Goal: Task Accomplishment & Management: Use online tool/utility

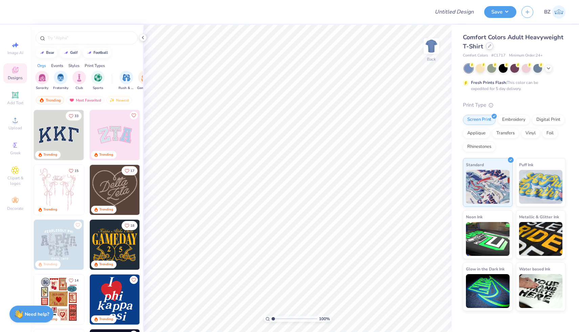
click at [490, 44] on div at bounding box center [489, 45] width 7 height 7
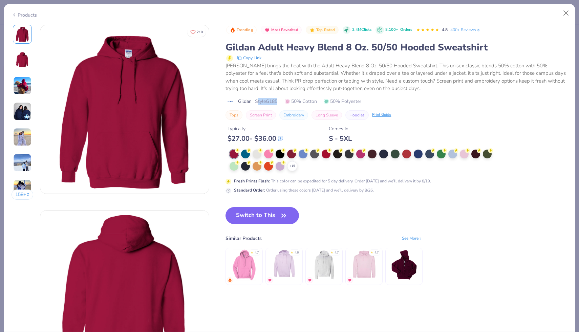
scroll to position [449, 0]
click at [282, 153] on div at bounding box center [280, 153] width 9 height 9
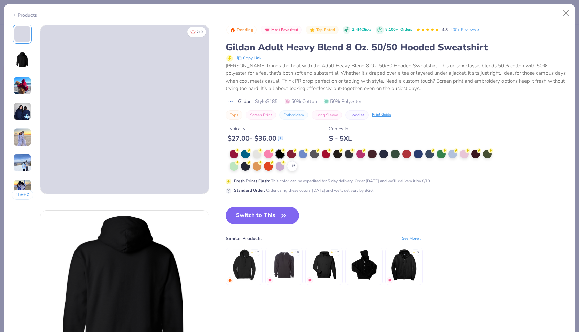
click at [264, 218] on button "Switch to This" at bounding box center [263, 215] width 74 height 17
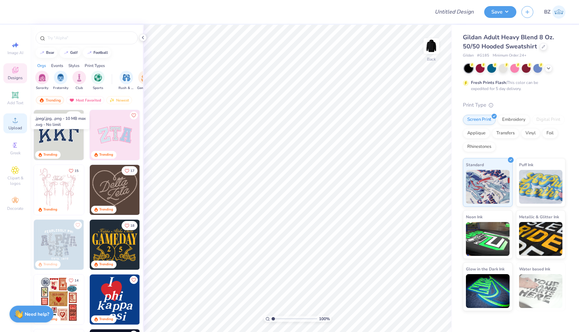
click at [18, 123] on icon at bounding box center [15, 120] width 8 height 8
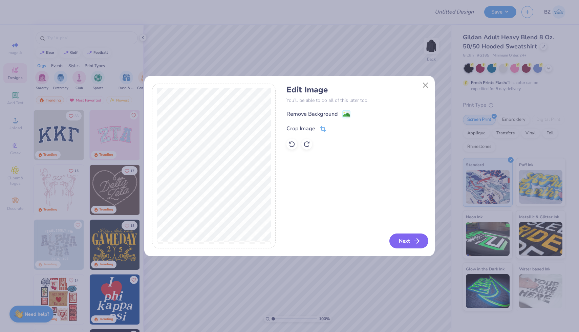
click at [399, 242] on button "Next" at bounding box center [409, 241] width 39 height 15
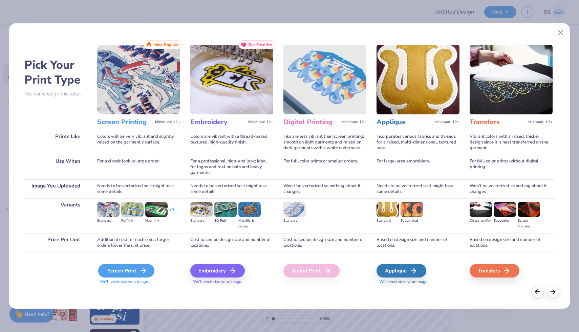
click at [125, 265] on div "Screen Print" at bounding box center [126, 271] width 56 height 14
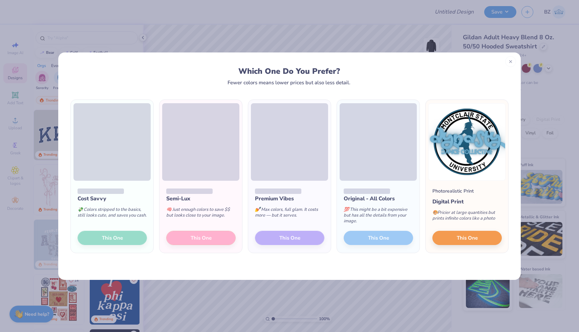
click at [388, 26] on div "Which One Do You Prefer? Fewer colors means lower prices but also less detail. …" at bounding box center [289, 166] width 579 height 332
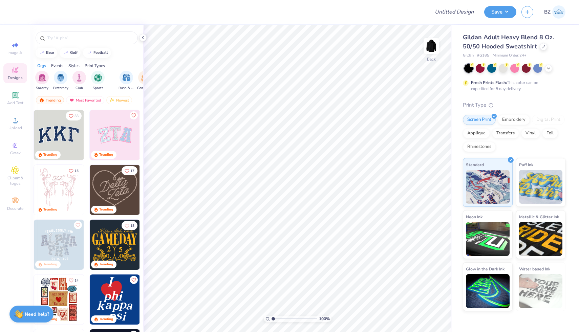
click at [1, 122] on div "Image AI Designs Add Text Upload Greek Clipart & logos Decorate" at bounding box center [15, 179] width 30 height 308
click at [14, 122] on circle at bounding box center [15, 123] width 4 height 4
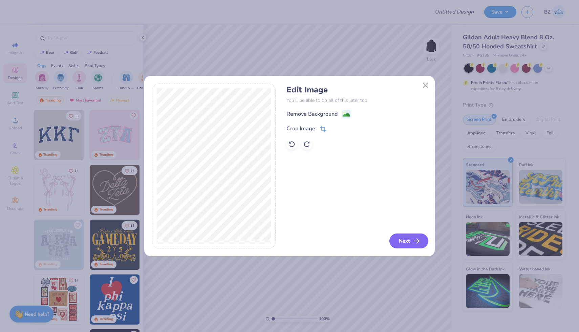
click at [392, 238] on button "Next" at bounding box center [409, 241] width 39 height 15
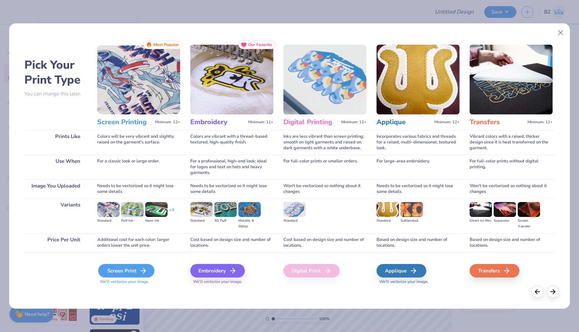
click at [139, 266] on div "Screen Print" at bounding box center [126, 271] width 56 height 14
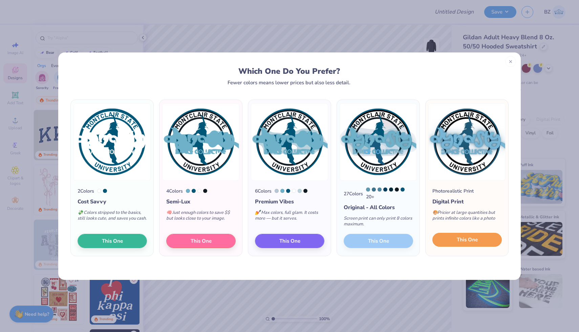
click at [464, 239] on span "This One" at bounding box center [467, 240] width 21 height 8
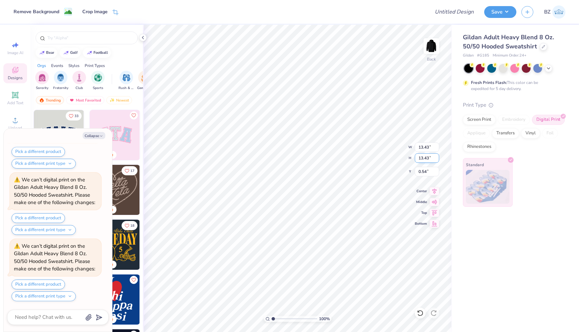
scroll to position [193, 0]
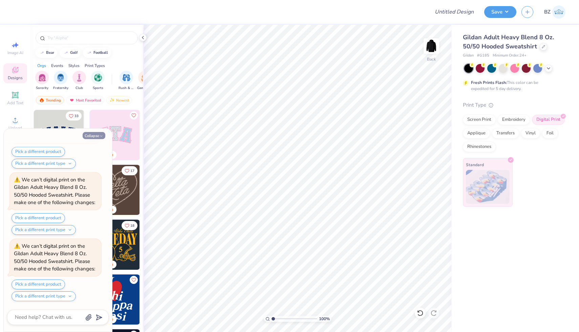
click at [90, 136] on button "Collapse" at bounding box center [94, 135] width 23 height 7
type textarea "x"
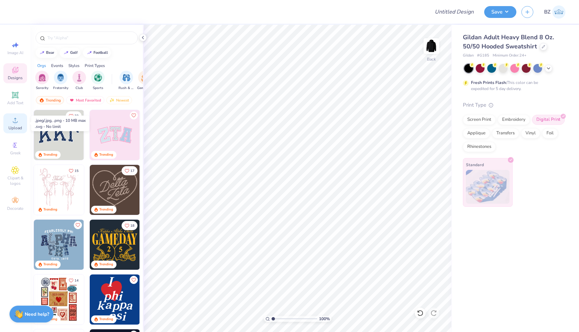
click at [12, 120] on icon at bounding box center [15, 120] width 8 height 8
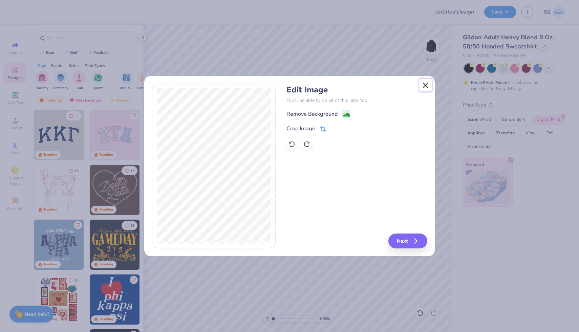
click at [426, 84] on button "Close" at bounding box center [425, 85] width 13 height 13
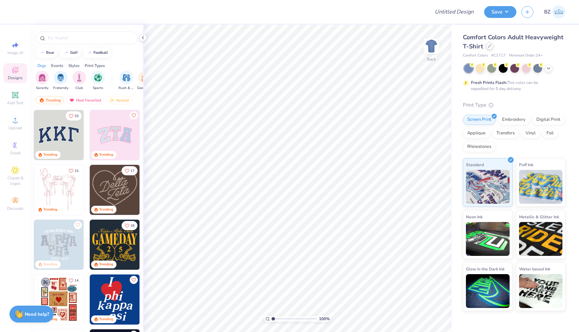
click at [489, 47] on icon at bounding box center [489, 45] width 3 height 3
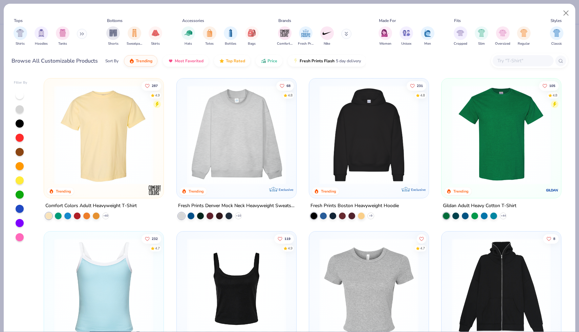
click at [516, 62] on input "text" at bounding box center [523, 61] width 52 height 8
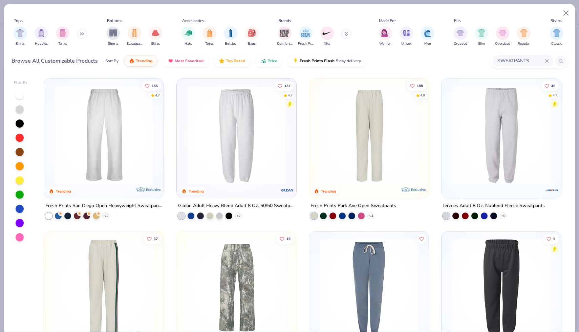
click at [518, 64] on input "SWEATPANTS" at bounding box center [521, 61] width 48 height 8
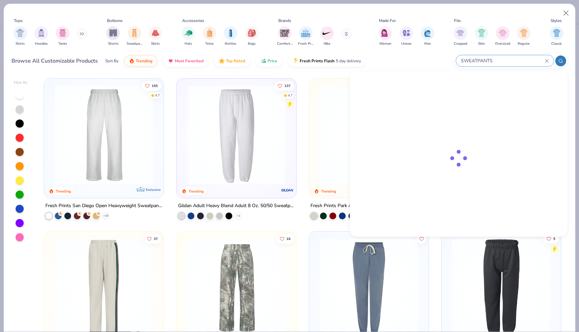
click at [518, 64] on input "SWEATPANTS" at bounding box center [502, 61] width 85 height 8
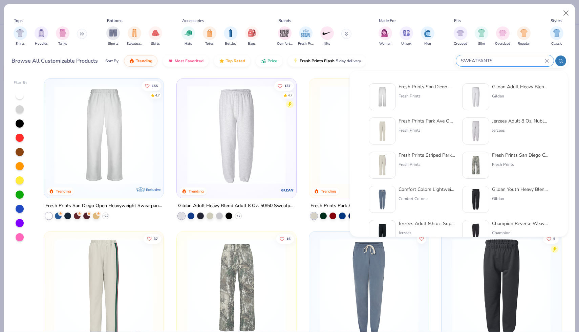
click at [518, 64] on input "SWEATPANTS" at bounding box center [502, 61] width 85 height 8
click at [547, 59] on icon at bounding box center [547, 61] width 4 height 4
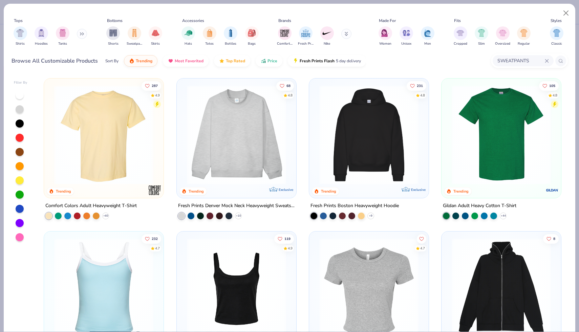
click at [536, 61] on input "SWEATPANTS" at bounding box center [521, 61] width 48 height 8
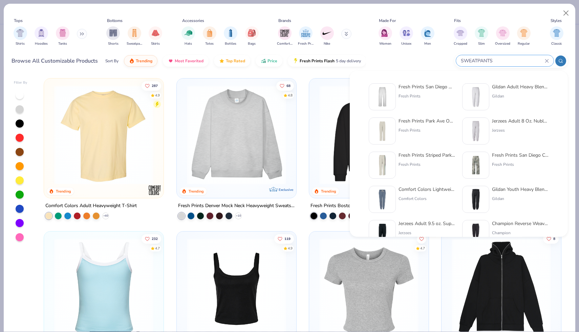
click at [548, 61] on icon at bounding box center [547, 61] width 4 height 4
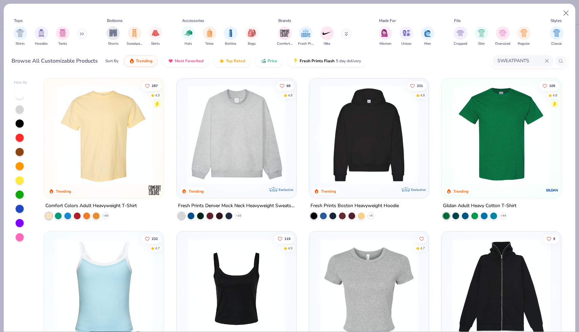
click at [538, 61] on input "SWEATPANTS" at bounding box center [521, 61] width 48 height 8
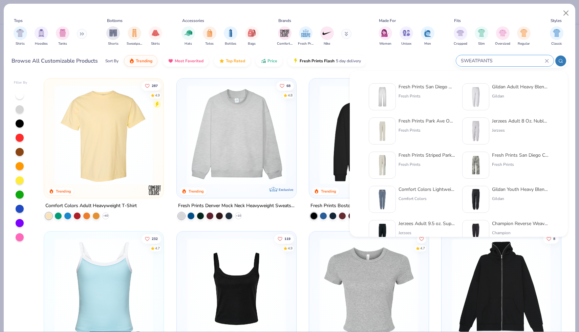
click at [538, 61] on input "SWEATPANTS" at bounding box center [502, 61] width 85 height 8
drag, startPoint x: 528, startPoint y: 59, endPoint x: 445, endPoint y: 59, distance: 82.7
click at [445, 59] on div "Browse All Customizable Products Sort By Trending Most Favorited Top Rated Pric…" at bounding box center [290, 61] width 557 height 19
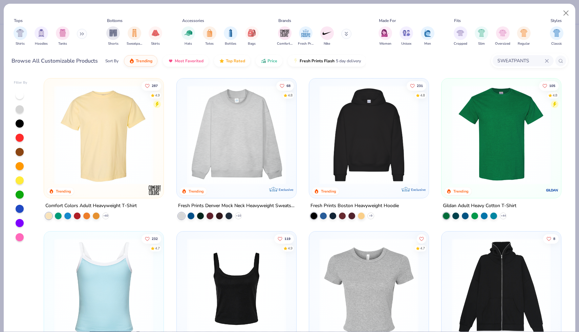
click at [502, 63] on input "SWEATPANTS" at bounding box center [521, 61] width 48 height 8
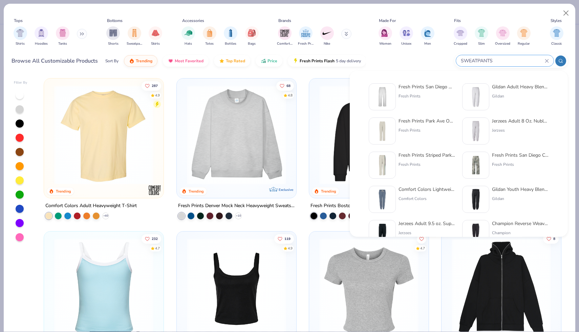
click at [502, 63] on input "SWEATPANTS" at bounding box center [502, 61] width 85 height 8
click at [488, 59] on input "SWEATPANTS" at bounding box center [502, 61] width 85 height 8
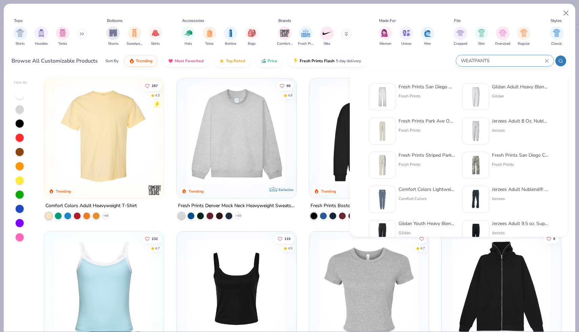
click at [486, 60] on input "WEATPANTS" at bounding box center [502, 61] width 85 height 8
drag, startPoint x: 494, startPoint y: 60, endPoint x: 440, endPoint y: 59, distance: 53.5
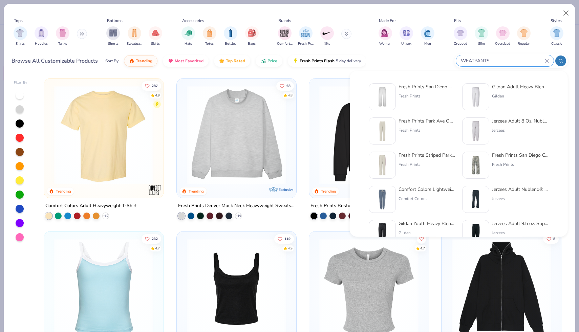
click at [440, 59] on div "Browse All Customizable Products Sort By Trending Most Favorited Top Rated Pric…" at bounding box center [290, 61] width 557 height 19
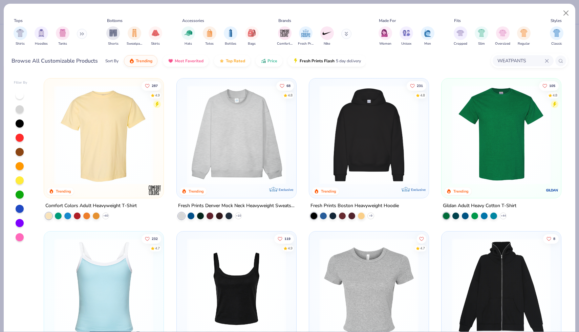
type input "WEATPANTS"
click at [552, 61] on div "WEATPANTS" at bounding box center [523, 60] width 61 height 11
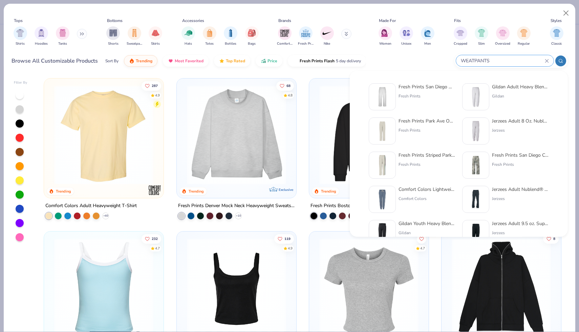
click at [548, 61] on icon at bounding box center [547, 61] width 4 height 4
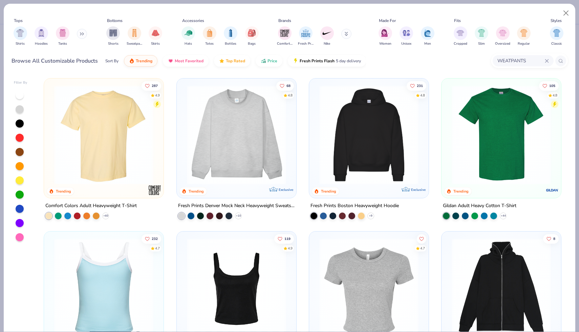
click at [548, 61] on icon at bounding box center [547, 61] width 4 height 4
click at [519, 61] on input "text" at bounding box center [523, 61] width 52 height 8
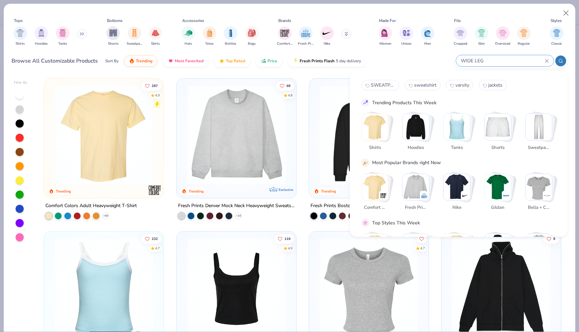
type input "WIDE LEG"
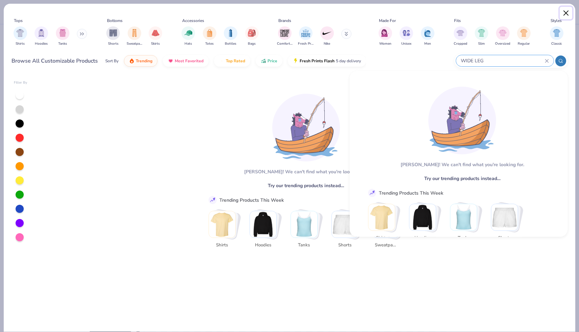
click at [568, 11] on button "Close" at bounding box center [566, 13] width 13 height 13
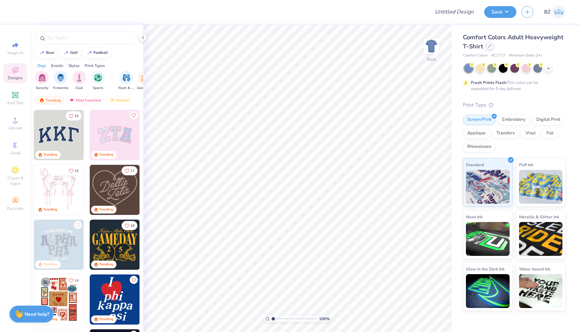
drag, startPoint x: 0, startPoint y: 0, endPoint x: 491, endPoint y: 48, distance: 493.0
click at [491, 48] on div at bounding box center [489, 45] width 7 height 7
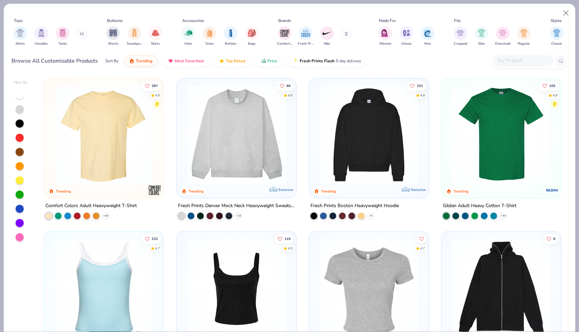
click at [510, 60] on input "text" at bounding box center [523, 61] width 52 height 8
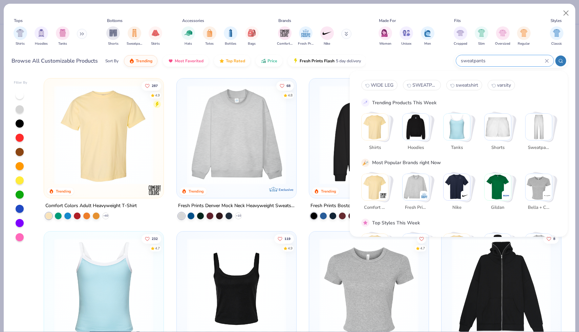
type input "sweatpants"
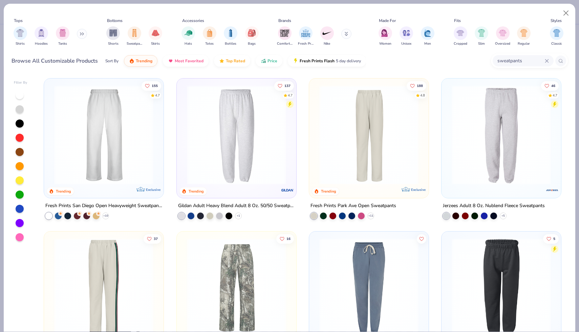
click at [253, 143] on img at bounding box center [237, 134] width 106 height 99
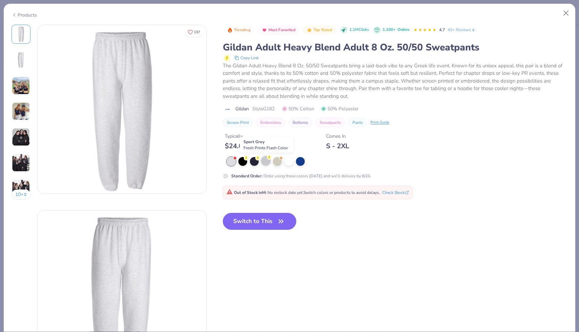
click at [265, 161] on div at bounding box center [266, 161] width 9 height 9
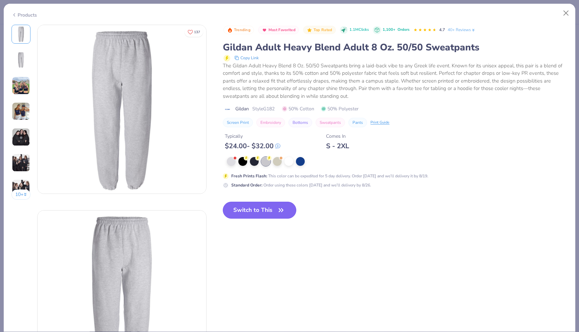
click at [255, 210] on button "Switch to This" at bounding box center [260, 210] width 74 height 17
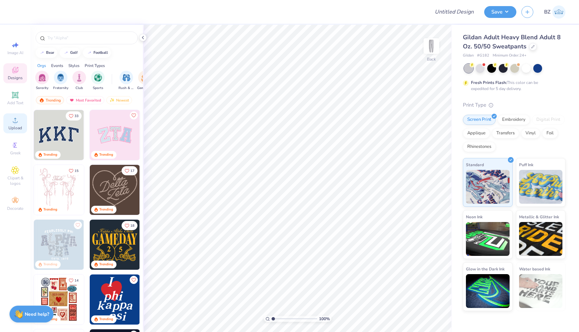
click at [19, 124] on div "Upload" at bounding box center [15, 124] width 24 height 20
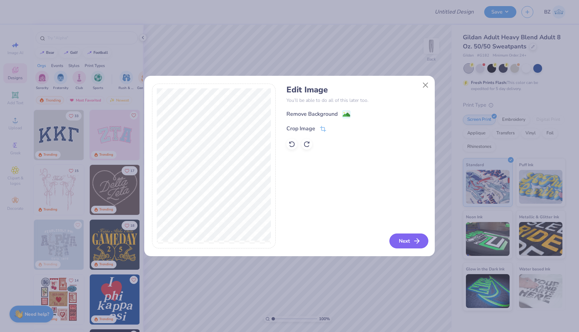
click at [400, 241] on button "Next" at bounding box center [409, 241] width 39 height 15
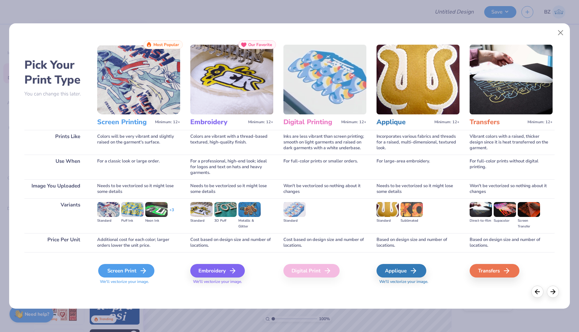
click at [135, 272] on div "Screen Print" at bounding box center [126, 271] width 56 height 14
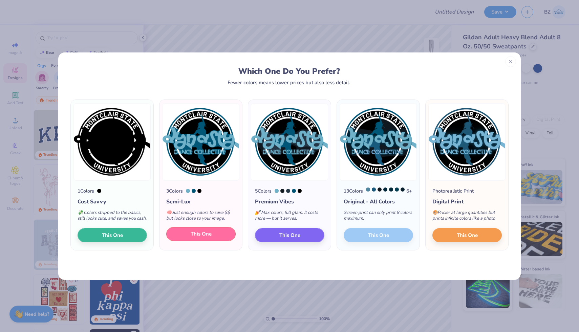
click at [214, 239] on button "This One" at bounding box center [200, 234] width 69 height 14
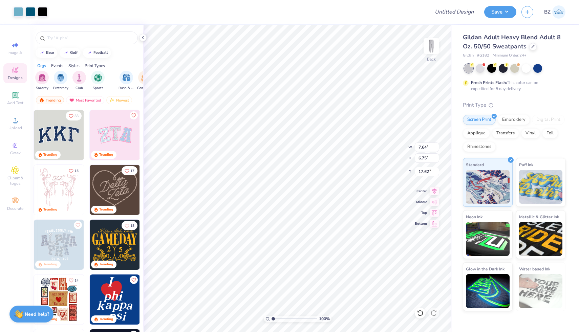
type input "5.30"
type input "4.69"
type input "19.69"
type input "1.60"
type input "3.03"
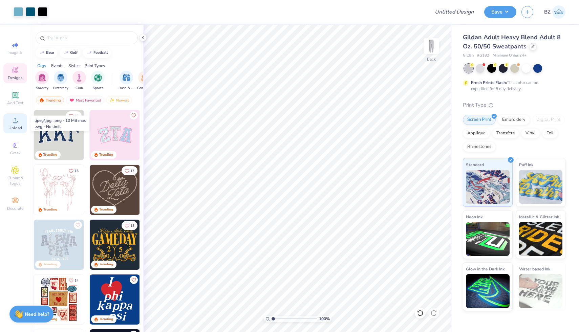
click at [19, 119] on div "Upload" at bounding box center [15, 124] width 24 height 20
click at [21, 94] on div "Add Text" at bounding box center [15, 98] width 24 height 20
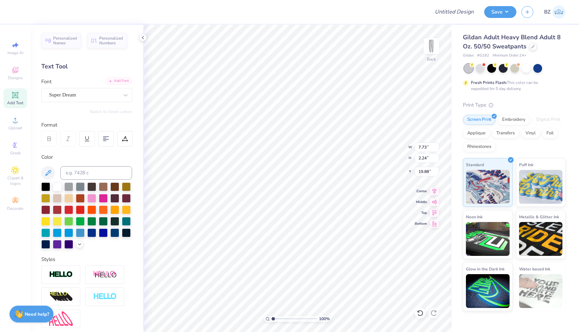
click at [119, 82] on div "Add Font" at bounding box center [118, 81] width 27 height 8
type textarea "d"
type textarea "DYNASTY Y N A S T Y"
type textarea "DYNASTY"
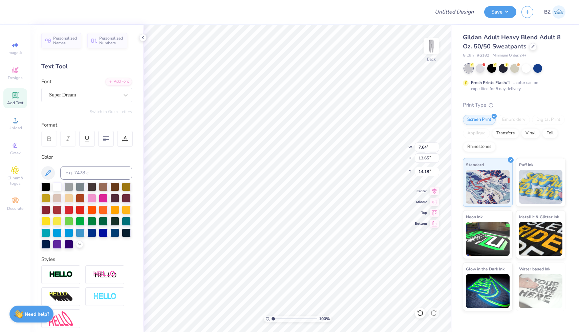
scroll to position [0, 0]
type input "1.34"
type input "7.57"
type input "17.22"
type input "5.30"
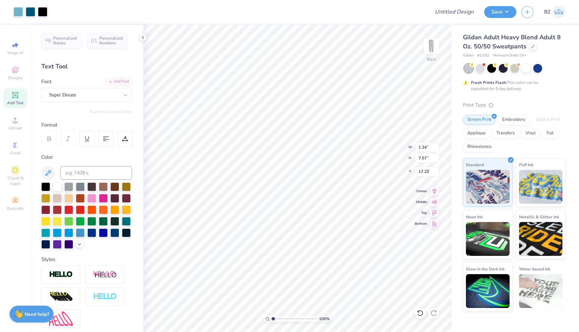
type input "4.69"
type input "3.05"
click at [20, 12] on div at bounding box center [18, 10] width 9 height 9
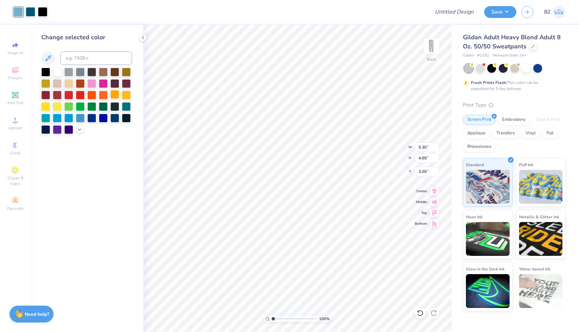
type input "1.34"
type input "7.57"
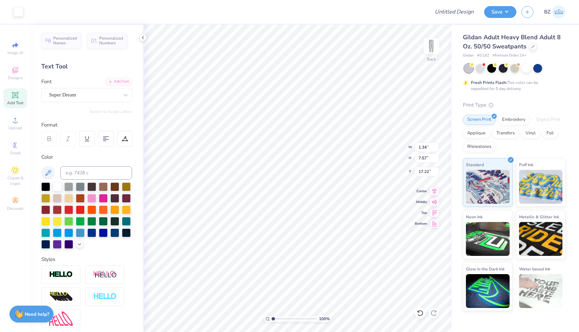
type input "17.21"
click at [85, 176] on input at bounding box center [96, 173] width 72 height 14
type input "4"
type input "7458"
type input "2.81"
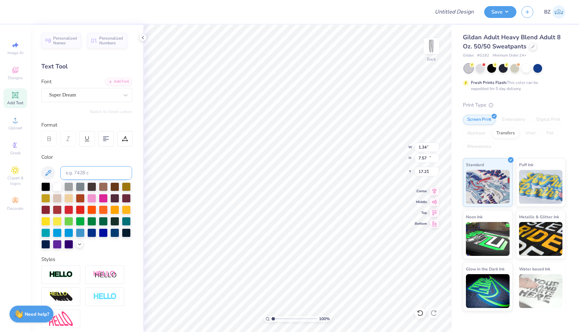
type input "15.90"
type input "10.37"
type input "11.16"
click at [121, 95] on div at bounding box center [126, 95] width 12 height 12
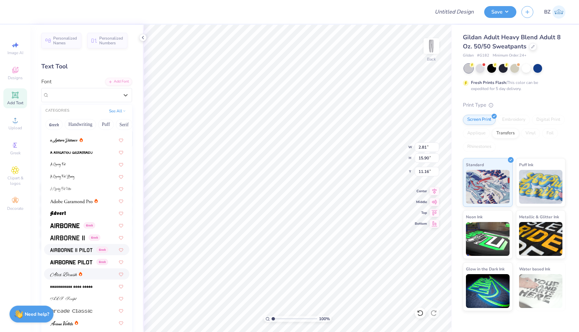
scroll to position [37, 0]
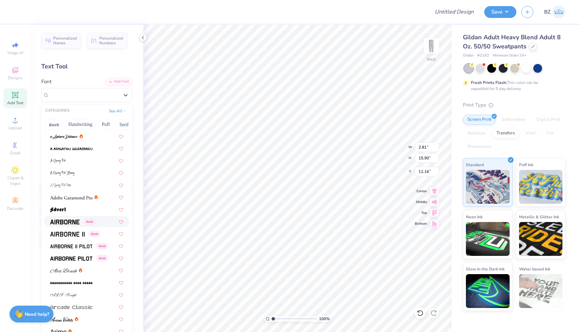
click at [65, 222] on img at bounding box center [64, 222] width 29 height 5
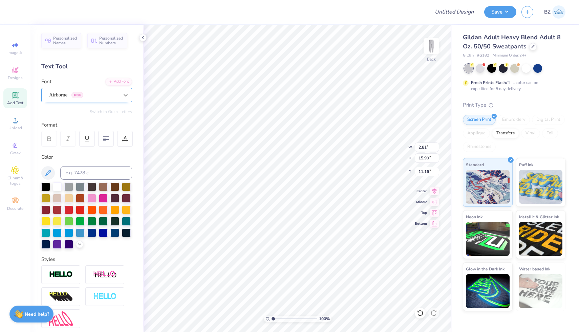
click at [122, 97] on icon at bounding box center [125, 95] width 7 height 7
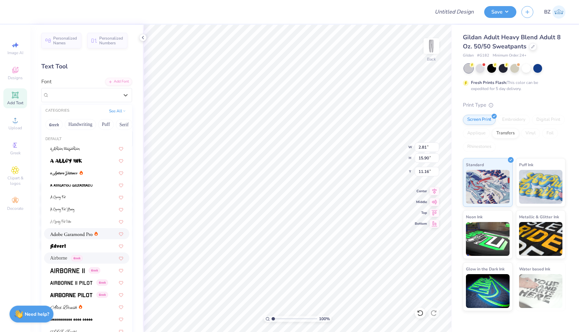
scroll to position [66, 0]
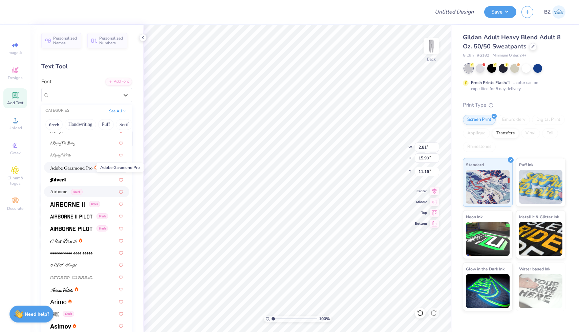
click at [80, 165] on span at bounding box center [71, 167] width 42 height 7
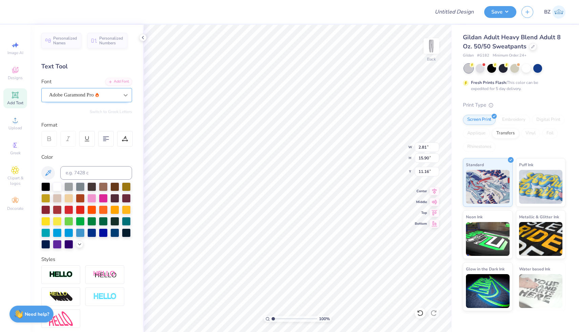
click at [125, 97] on icon at bounding box center [125, 95] width 7 height 7
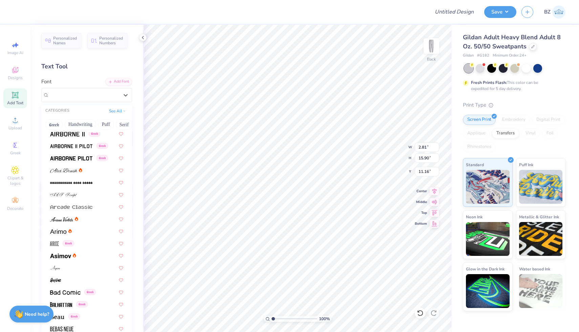
scroll to position [138, 0]
click at [75, 232] on div at bounding box center [86, 230] width 73 height 7
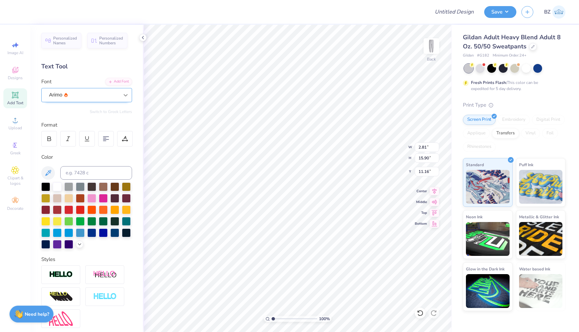
click at [128, 95] on icon at bounding box center [125, 95] width 7 height 7
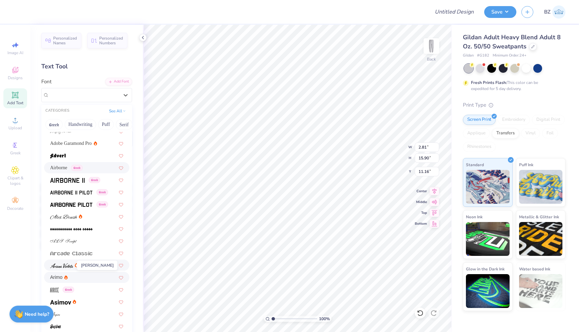
scroll to position [111, 0]
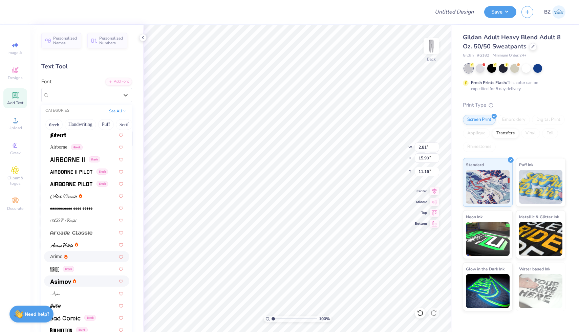
click at [87, 281] on div at bounding box center [86, 281] width 73 height 7
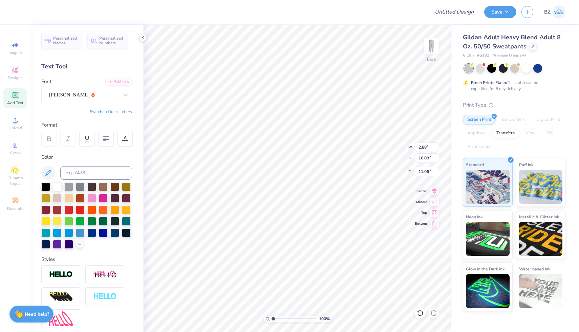
type input "11.09"
click at [104, 171] on input at bounding box center [96, 173] width 72 height 14
type input "7701"
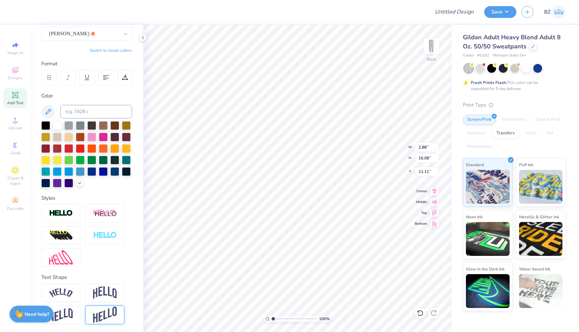
click at [108, 314] on img at bounding box center [105, 315] width 24 height 17
type input "4.91"
type input "16.14"
type input "11.08"
click at [108, 314] on img at bounding box center [105, 315] width 24 height 17
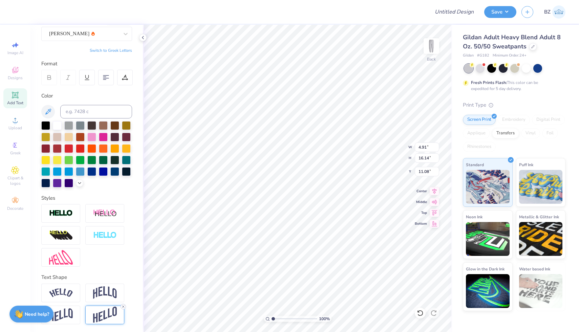
click at [122, 307] on icon at bounding box center [123, 307] width 4 height 4
type input "2.88"
type input "16.08"
type input "11.11"
click at [63, 315] on img at bounding box center [61, 315] width 24 height 13
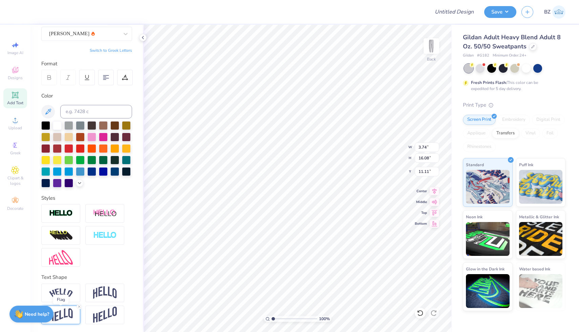
click at [63, 315] on img at bounding box center [61, 315] width 24 height 13
click at [79, 307] on icon at bounding box center [79, 307] width 4 height 4
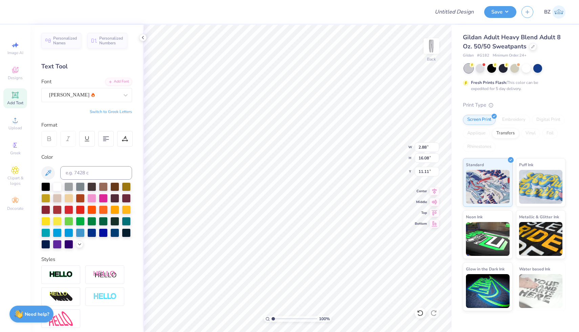
click at [68, 141] on icon at bounding box center [68, 139] width 6 height 6
click at [124, 93] on icon at bounding box center [125, 95] width 7 height 7
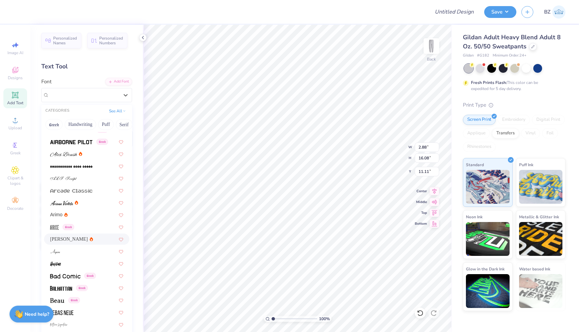
scroll to position [288, 0]
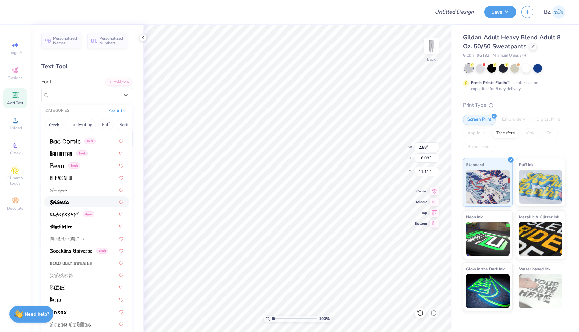
click at [81, 204] on div at bounding box center [86, 202] width 73 height 7
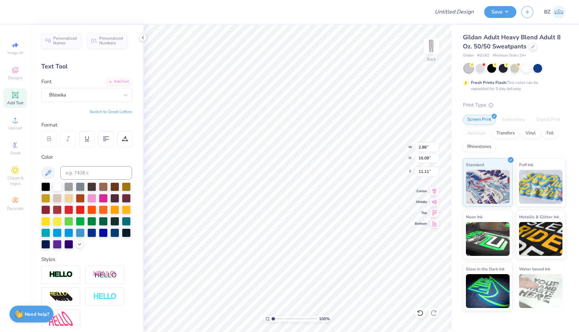
type input "3.05"
type input "12.58"
type input "12.86"
click at [126, 95] on icon at bounding box center [126, 95] width 4 height 2
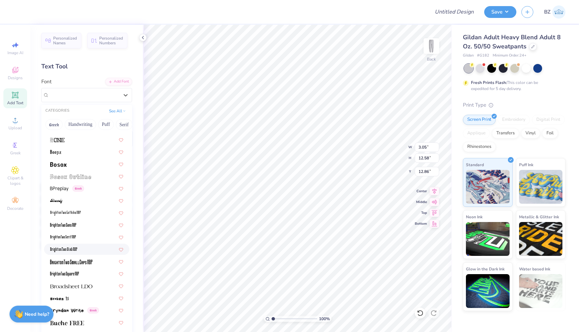
scroll to position [681, 0]
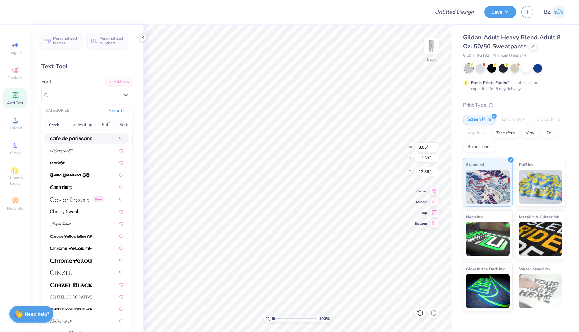
click at [83, 141] on img at bounding box center [71, 139] width 42 height 5
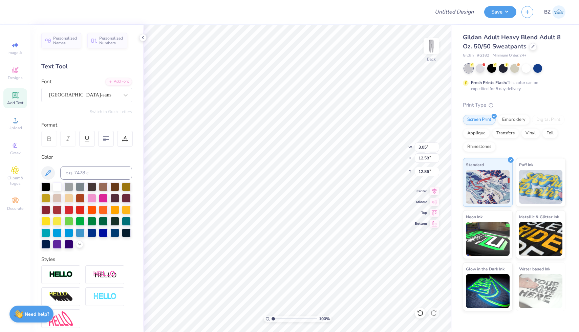
type input "2.02"
type input "11.21"
type input "13.55"
click at [132, 94] on div "Personalized Names Personalized Numbers Text Tool Add Font Font cafe de paris-s…" at bounding box center [86, 179] width 112 height 308
click at [125, 95] on icon at bounding box center [125, 95] width 7 height 7
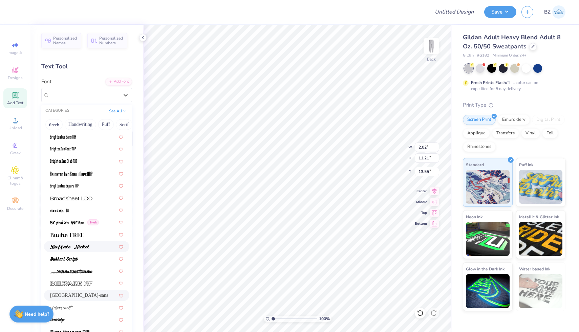
scroll to position [551, 0]
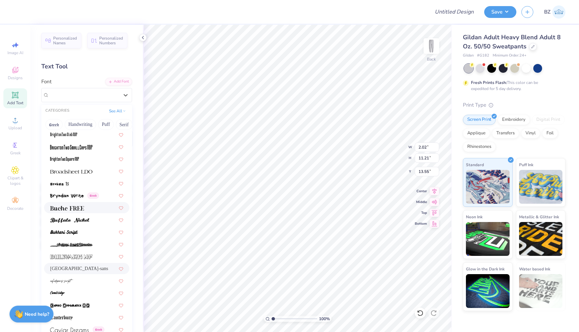
click at [79, 207] on img at bounding box center [67, 208] width 34 height 5
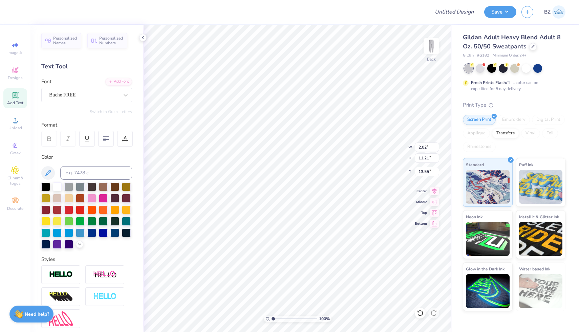
type input "2.76"
type input "17.04"
type input "10.63"
click at [93, 94] on div "Buche FREE" at bounding box center [83, 95] width 71 height 11
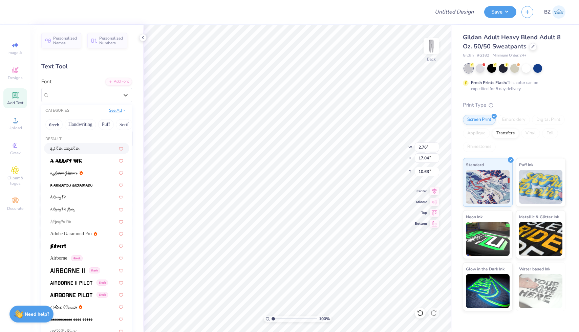
click at [122, 109] on button "See All" at bounding box center [117, 110] width 21 height 7
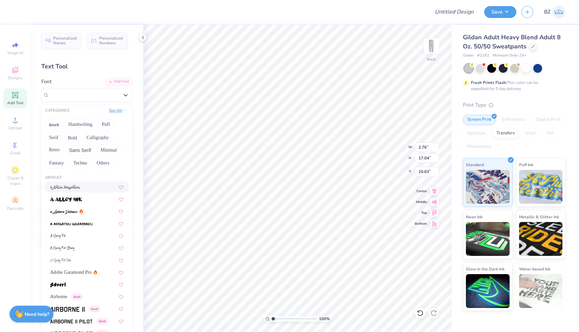
click at [123, 109] on icon at bounding box center [124, 110] width 3 height 3
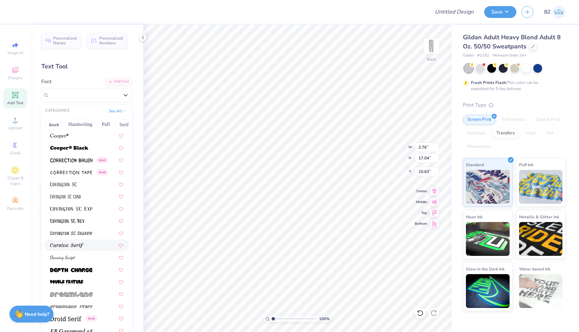
scroll to position [1498, 0]
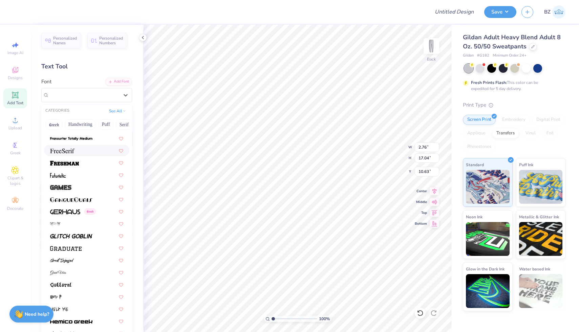
click at [84, 153] on div at bounding box center [86, 150] width 73 height 7
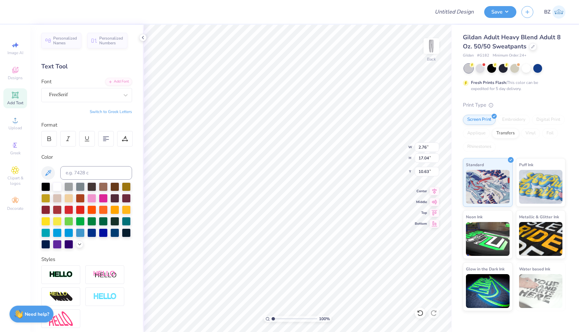
type input "2.72"
type input "16.71"
type input "10.79"
click at [66, 137] on icon at bounding box center [68, 139] width 6 height 6
type input "2.63"
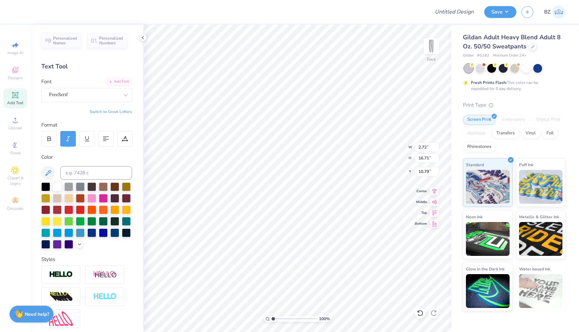
type input "14.87"
type input "11.71"
click at [51, 136] on icon at bounding box center [49, 139] width 6 height 6
type input "2.71"
type input "16.07"
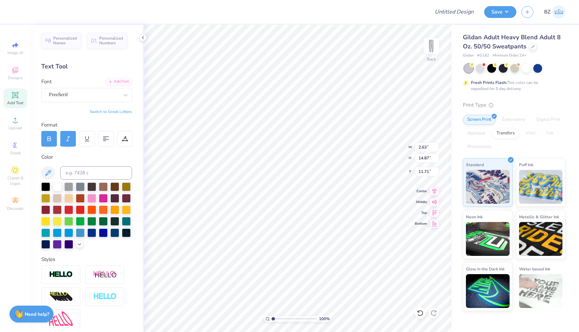
type input "11.11"
type input "11.75"
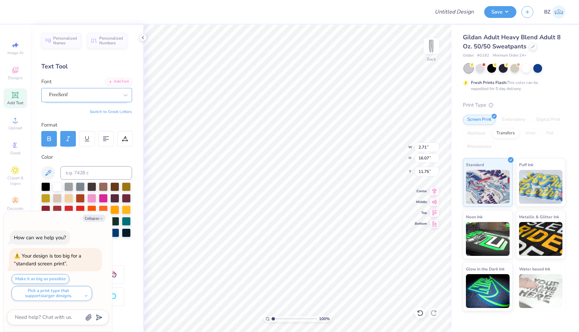
click at [98, 96] on div "FreeSerif" at bounding box center [83, 95] width 71 height 11
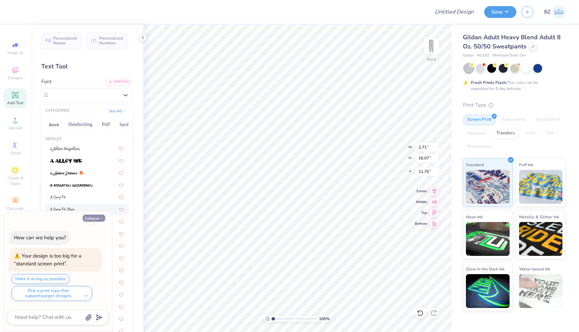
click at [96, 219] on button "Collapse" at bounding box center [94, 218] width 23 height 7
type textarea "x"
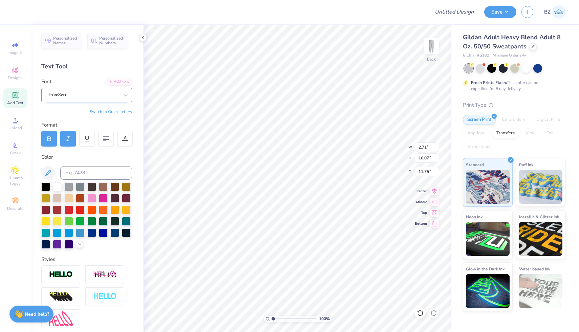
click at [89, 91] on div at bounding box center [84, 94] width 70 height 9
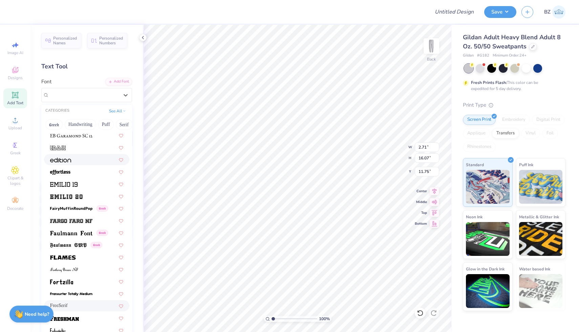
scroll to position [1354, 0]
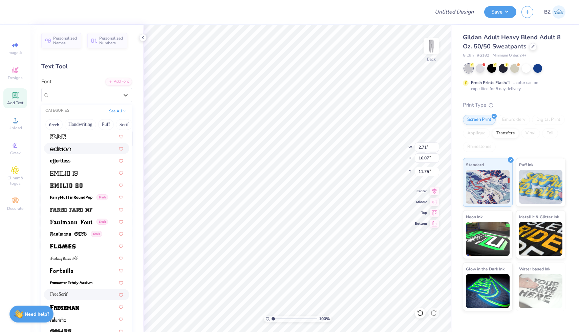
click at [77, 146] on div at bounding box center [86, 148] width 73 height 7
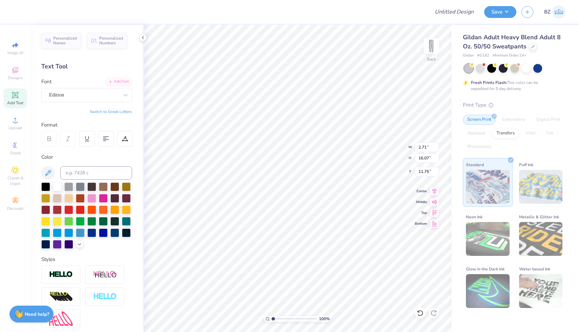
type input "4.57"
type input "19.30"
type input "10.15"
click at [103, 95] on div "Edition" at bounding box center [83, 95] width 71 height 11
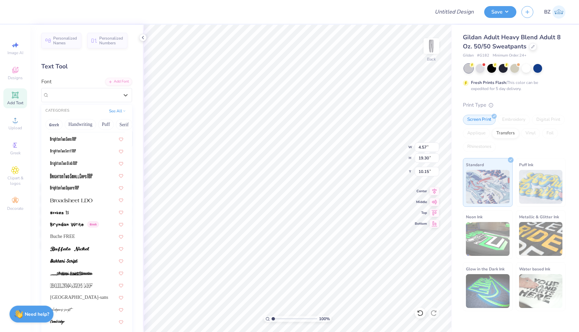
scroll to position [539, 0]
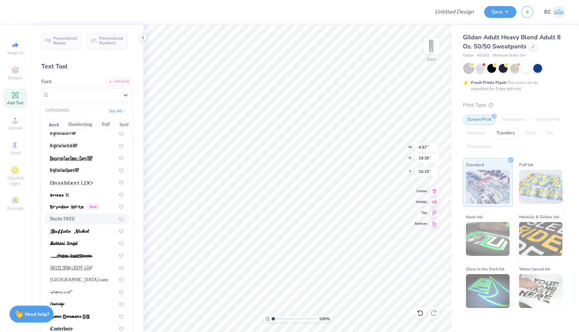
click at [78, 216] on div "Buche FREE" at bounding box center [86, 218] width 73 height 7
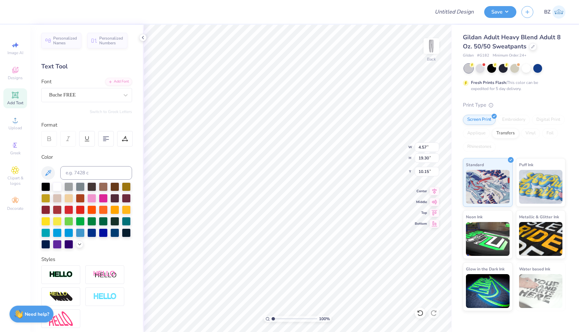
type input "2.76"
type input "17.04"
type input "11.27"
click at [103, 96] on div "Buche FREE" at bounding box center [83, 95] width 71 height 11
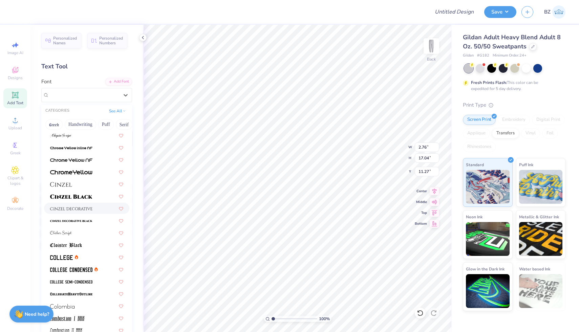
scroll to position [772, 0]
click at [91, 173] on div at bounding box center [86, 169] width 85 height 11
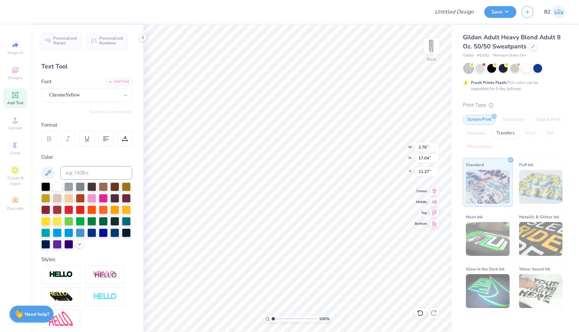
type input "2.77"
type input "19.24"
type input "10.17"
click at [118, 97] on div "ChromeYellow" at bounding box center [83, 95] width 71 height 11
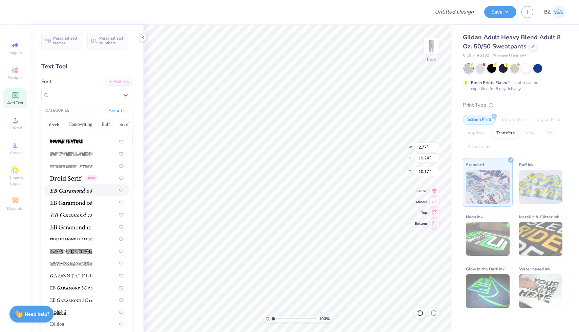
scroll to position [1282, 0]
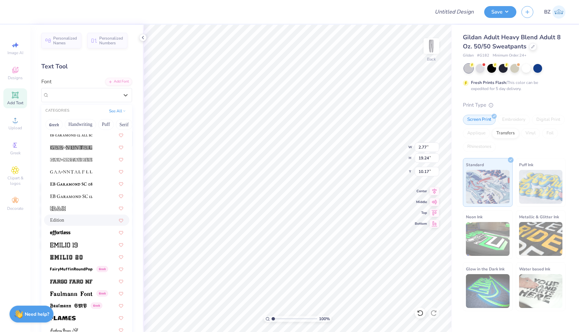
click at [86, 222] on div "Edition" at bounding box center [86, 220] width 73 height 7
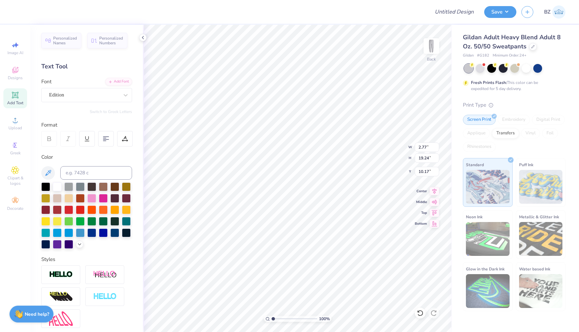
type input "4.57"
type input "19.30"
type input "10.15"
click at [122, 92] on div at bounding box center [126, 95] width 12 height 12
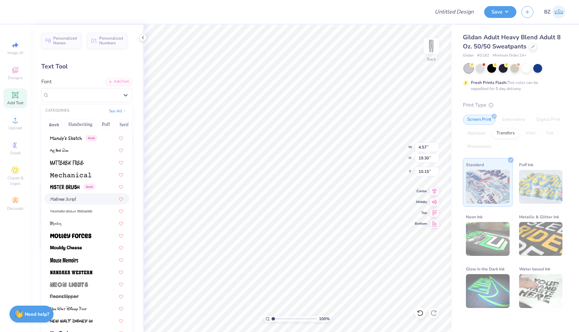
scroll to position [2434, 0]
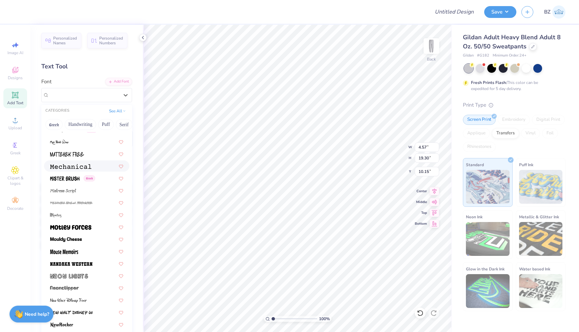
click at [88, 163] on span at bounding box center [70, 166] width 41 height 7
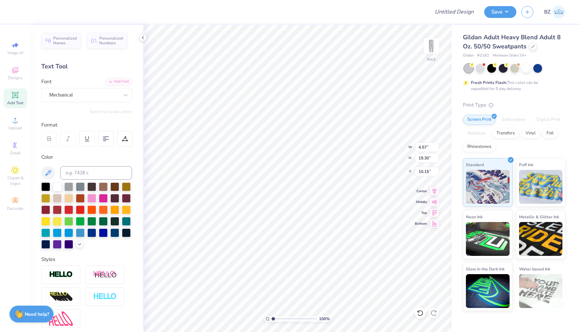
type input "2.39"
type input "14.98"
type input "12.30"
click at [107, 98] on div "Mechanical" at bounding box center [83, 95] width 71 height 11
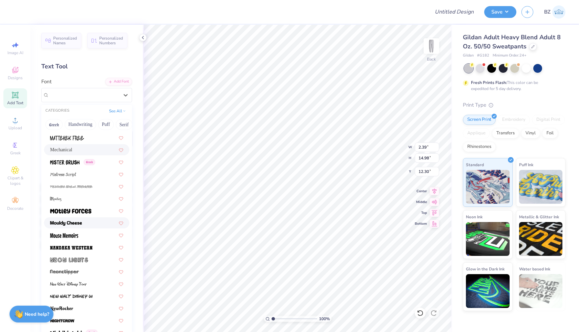
scroll to position [2455, 0]
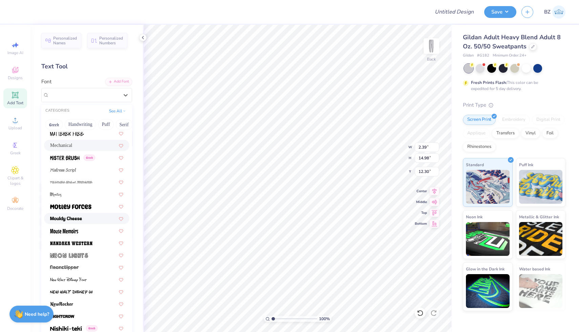
click at [80, 218] on img at bounding box center [66, 219] width 32 height 5
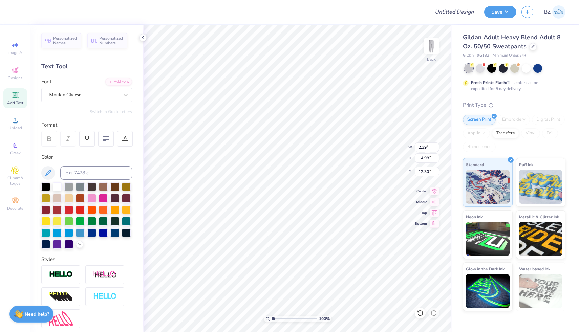
type input "2.99"
type input "15.14"
type input "12.22"
click at [352, 207] on li "Duplicate" at bounding box center [360, 207] width 53 height 13
type input "13.02"
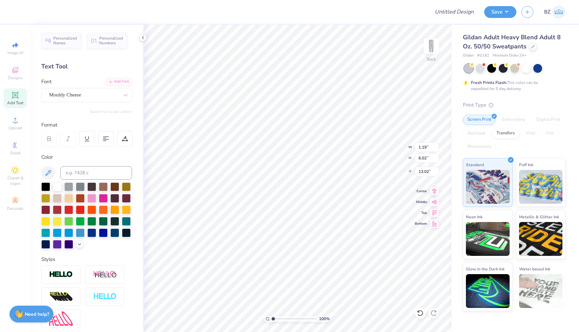
type input "1.19"
type input "6.02"
type input "6.01"
type input "1.11"
type input "15.48"
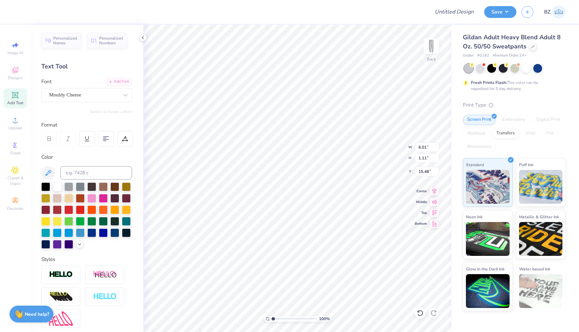
scroll to position [0, 1]
type textarea "DANCE COLLECTIVE"
type input "7.58"
type input "2.84"
type input "14.62"
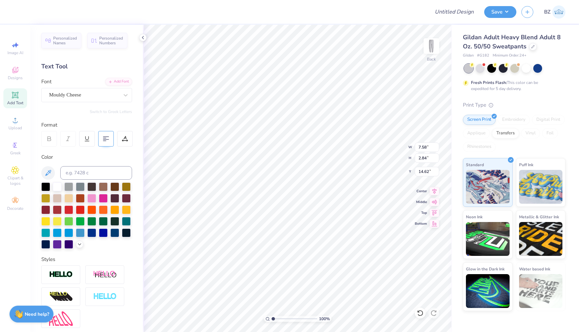
click at [105, 133] on div at bounding box center [106, 139] width 16 height 16
type input "4.04"
type input "1.52"
type input "28.04"
type input "3.15"
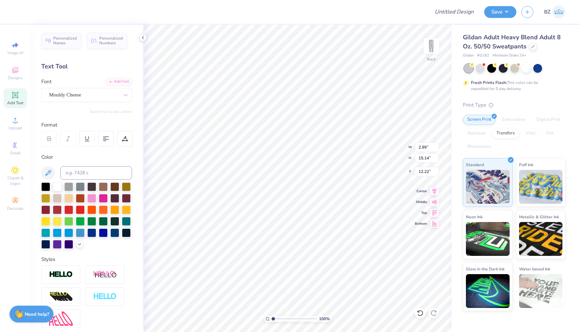
type input "15.16"
type input "12.21"
type input "9.99"
type input "4.04"
type input "1.52"
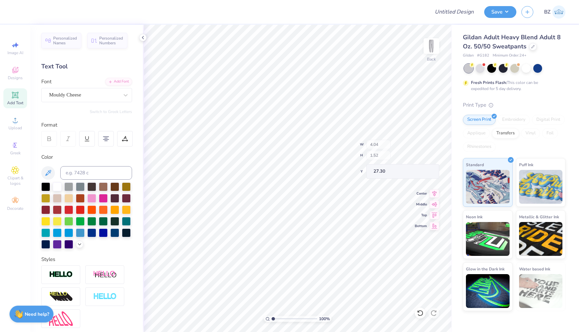
type input "25.65"
click at [446, 17] on input "Design Title" at bounding box center [446, 12] width 66 height 14
type input "dynasty dance sweatpants"
click at [490, 15] on button "Save" at bounding box center [501, 11] width 32 height 12
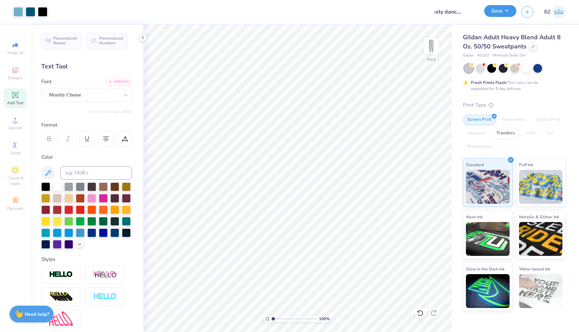
scroll to position [0, 0]
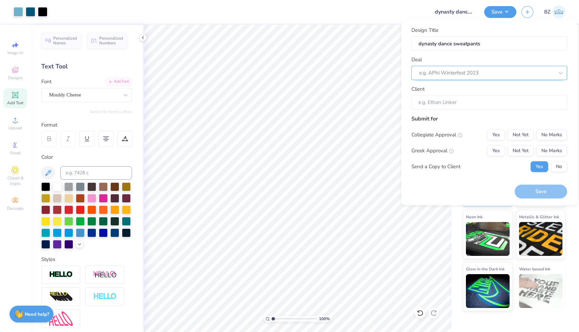
click at [468, 71] on div at bounding box center [486, 72] width 135 height 9
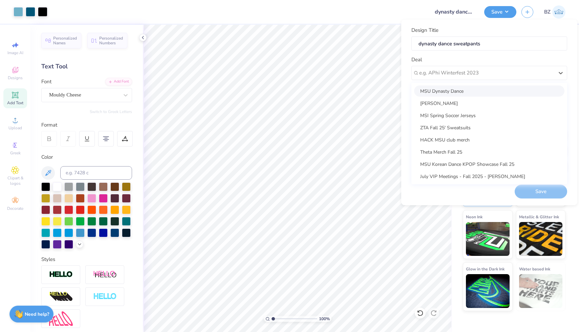
click at [460, 93] on div "MSU Dynasty Dance" at bounding box center [489, 90] width 150 height 11
type input "Janeiry Jorge"
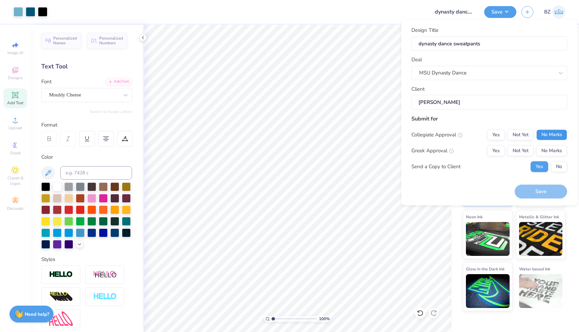
click at [551, 137] on button "No Marks" at bounding box center [552, 134] width 31 height 11
click at [502, 134] on button "Yes" at bounding box center [497, 134] width 18 height 11
click at [545, 147] on button "No Marks" at bounding box center [552, 150] width 31 height 11
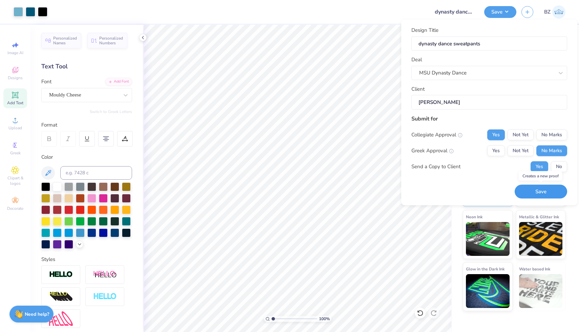
click at [544, 191] on button "Save" at bounding box center [541, 192] width 53 height 14
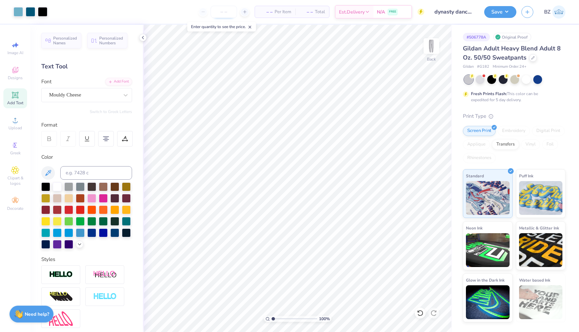
click at [226, 11] on input "number" at bounding box center [224, 12] width 26 height 12
type input "3"
type input "20"
drag, startPoint x: 214, startPoint y: 12, endPoint x: 190, endPoint y: 12, distance: 24.1
click at [190, 12] on div "20" at bounding box center [201, 12] width 51 height 12
